Goal: Information Seeking & Learning: Learn about a topic

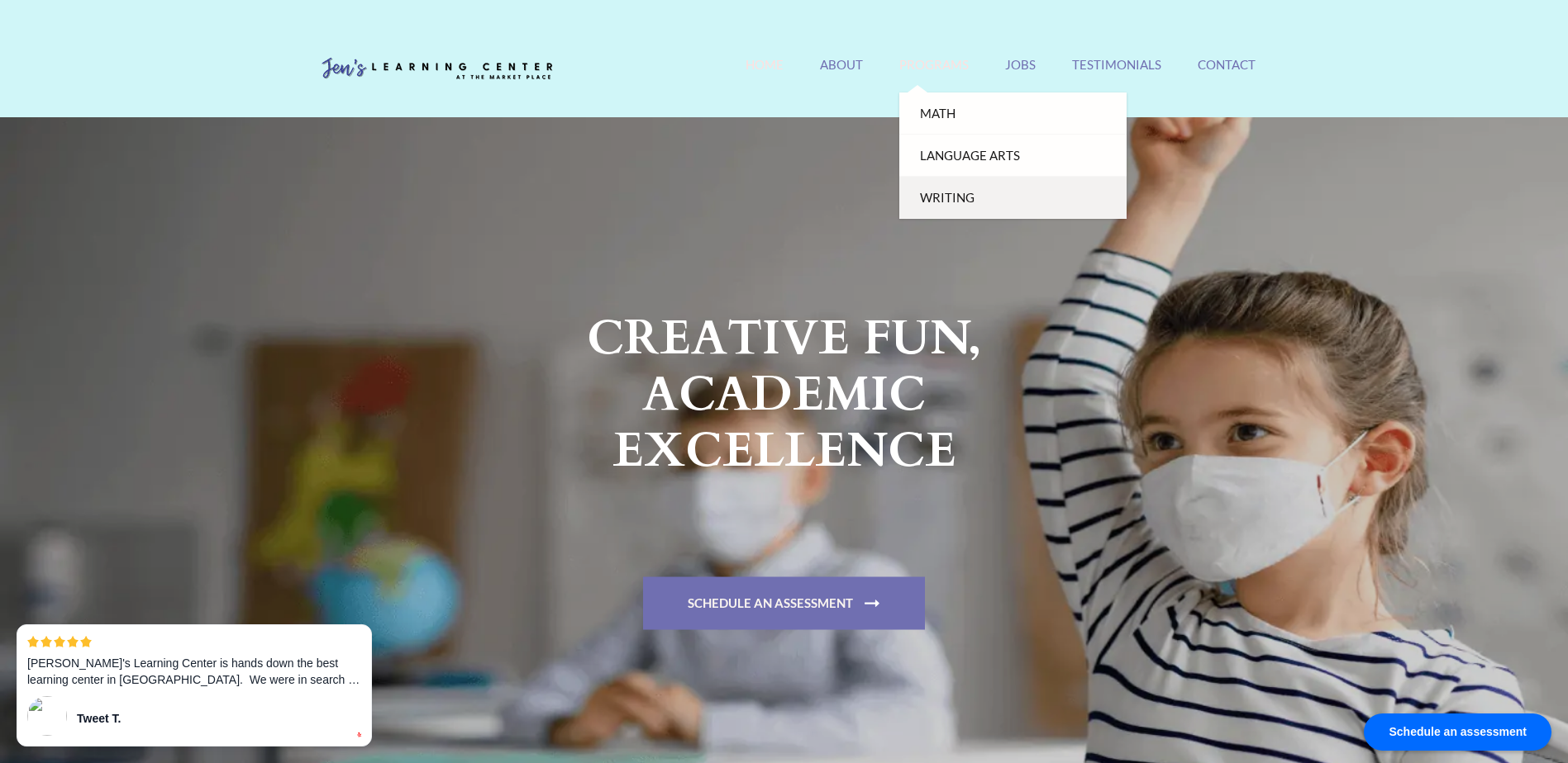
click at [954, 208] on link "Writing" at bounding box center [1013, 198] width 227 height 42
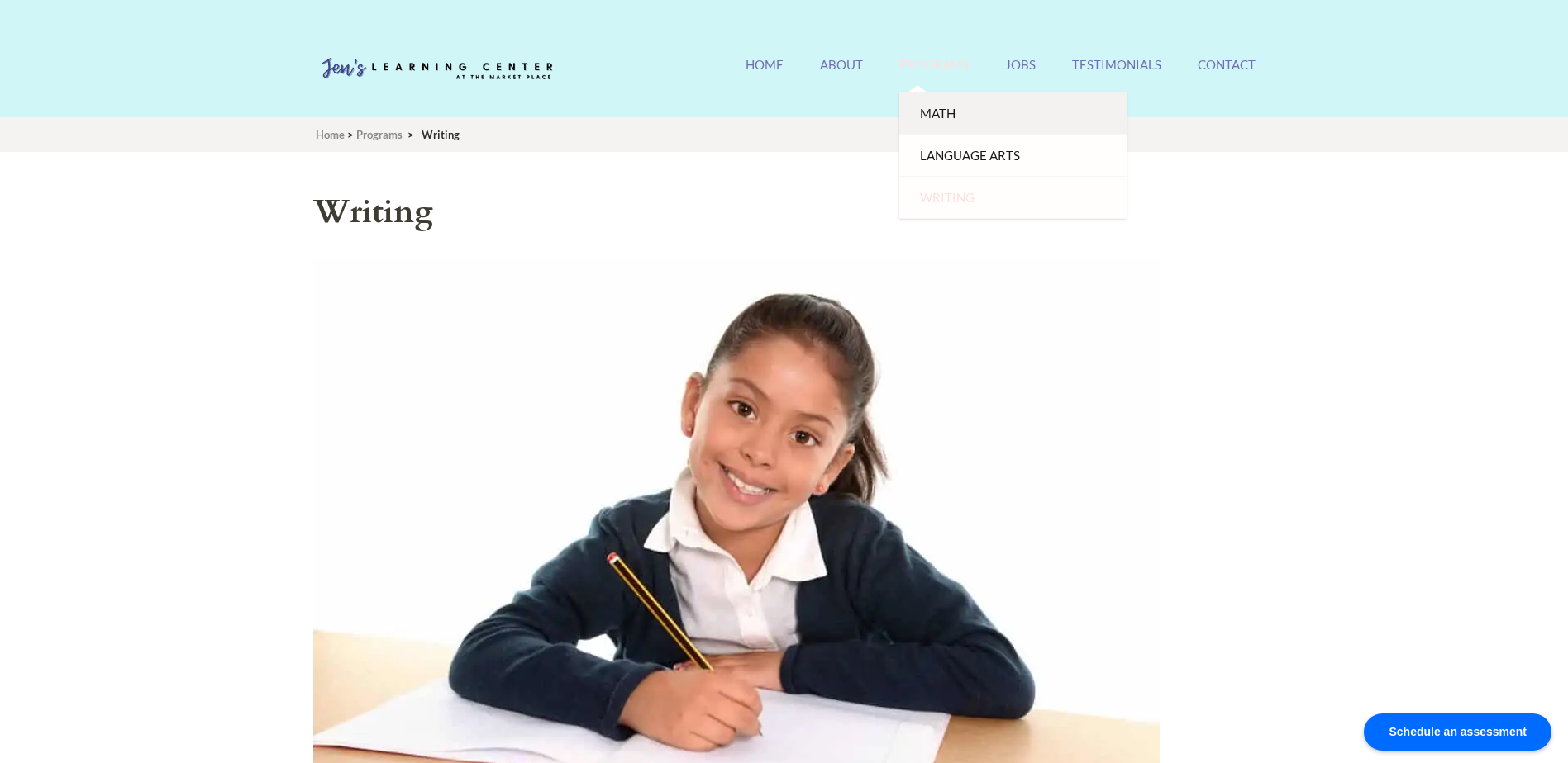
click at [943, 118] on link "Math" at bounding box center [1013, 114] width 227 height 42
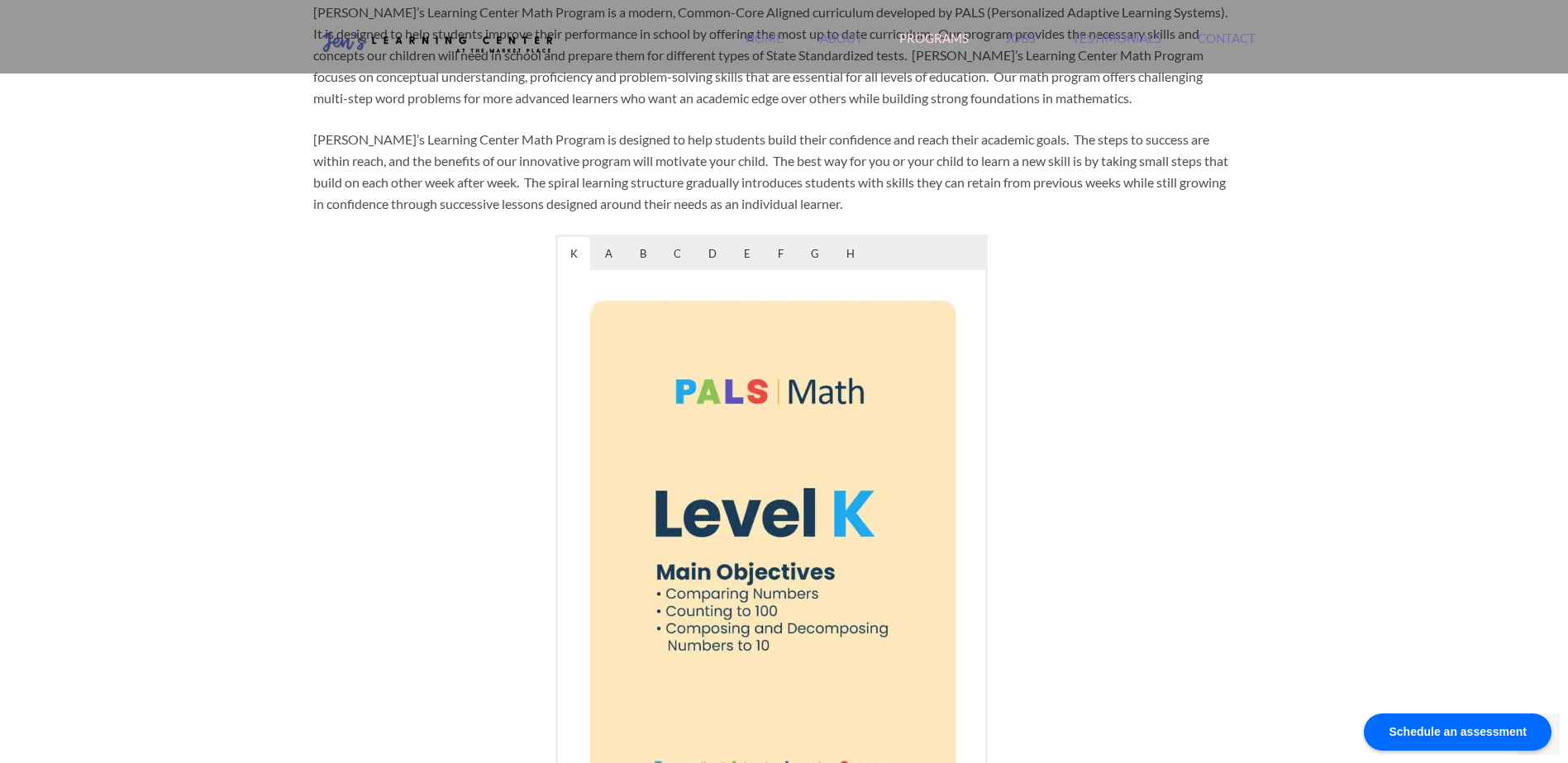
scroll to position [744, 0]
